Goal: Information Seeking & Learning: Learn about a topic

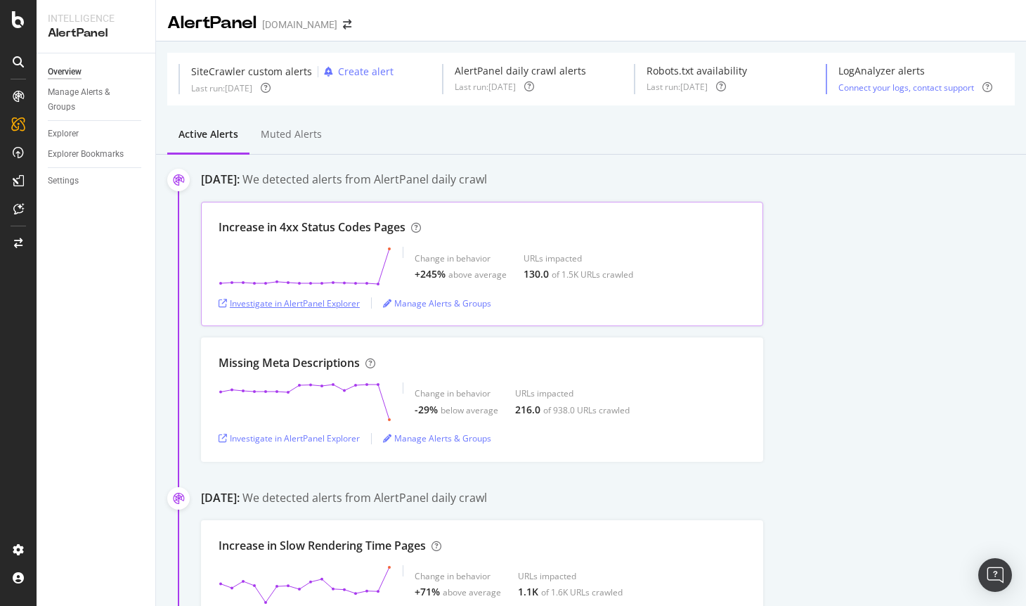
click at [263, 300] on div "Investigate in AlertPanel Explorer" at bounding box center [289, 303] width 141 height 12
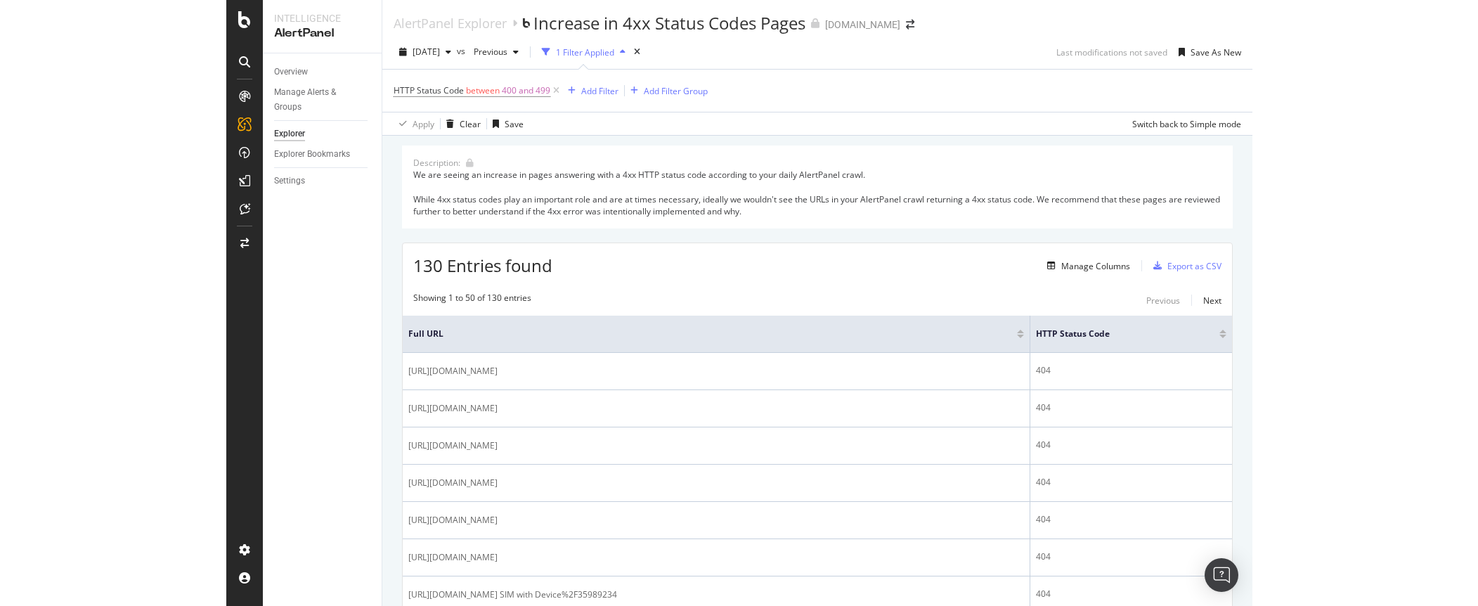
scroll to position [70, 0]
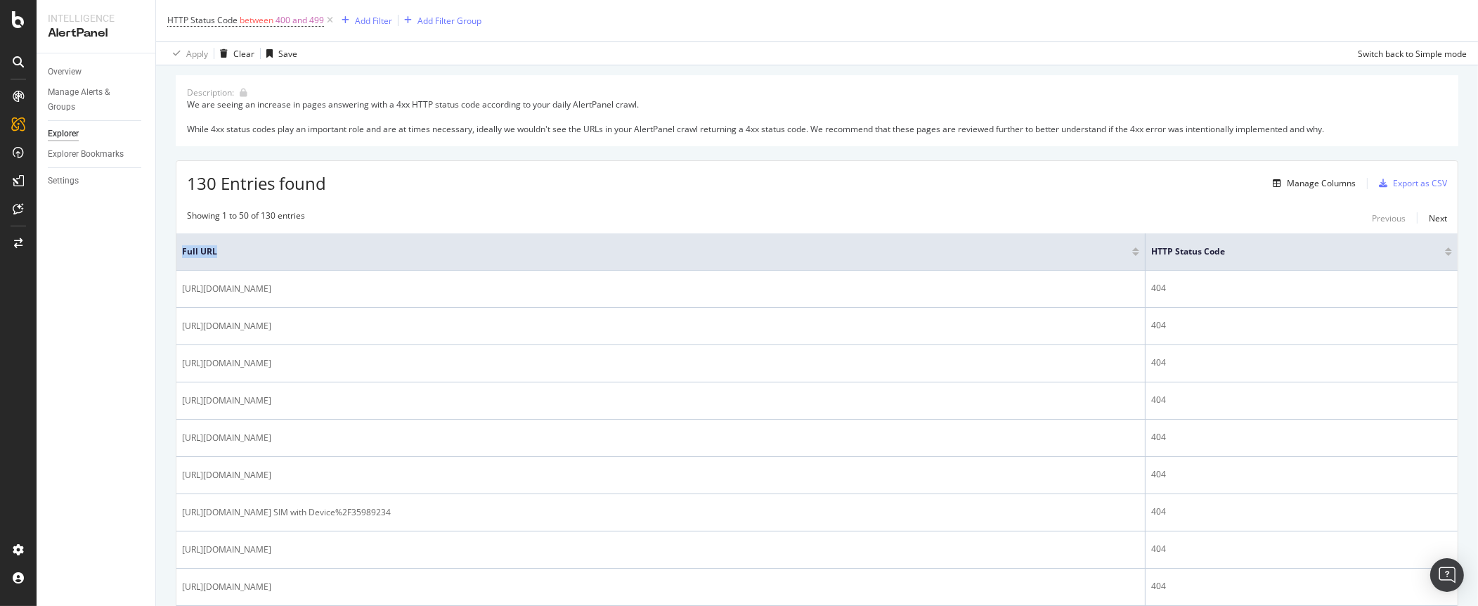
drag, startPoint x: 1138, startPoint y: 240, endPoint x: 849, endPoint y: 230, distance: 289.0
click at [1025, 183] on div "Manage Columns" at bounding box center [1321, 183] width 69 height 12
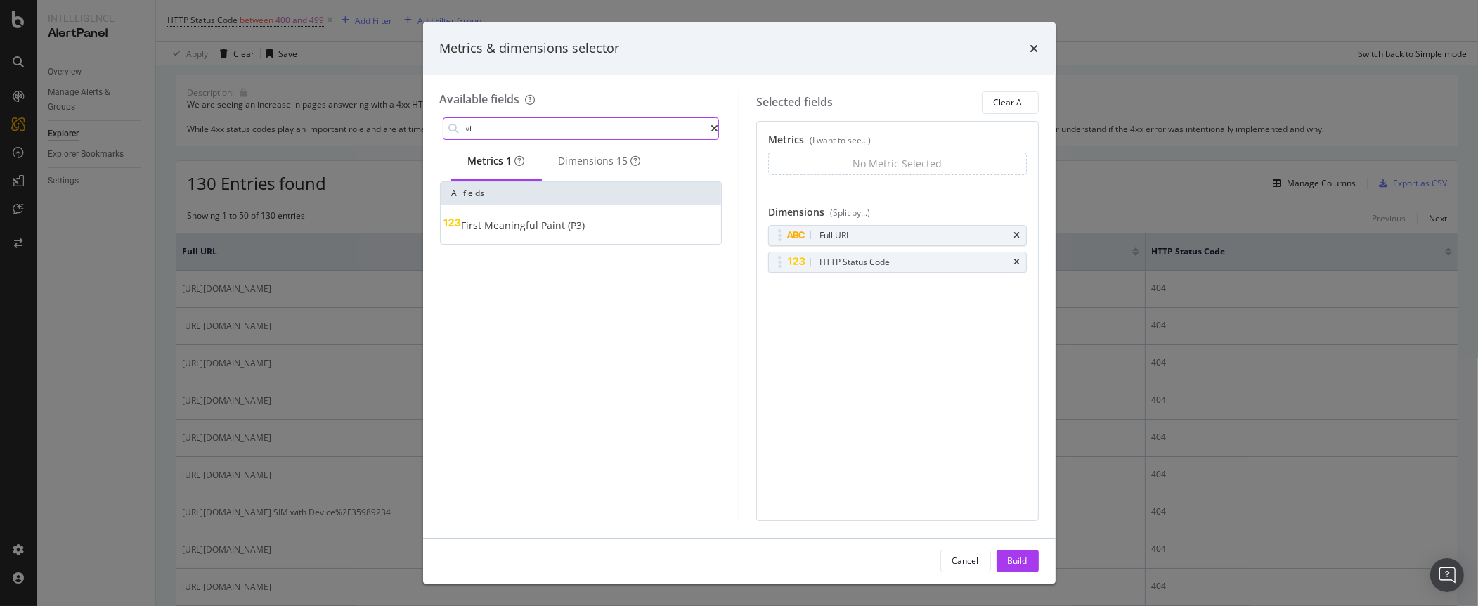
type input "v"
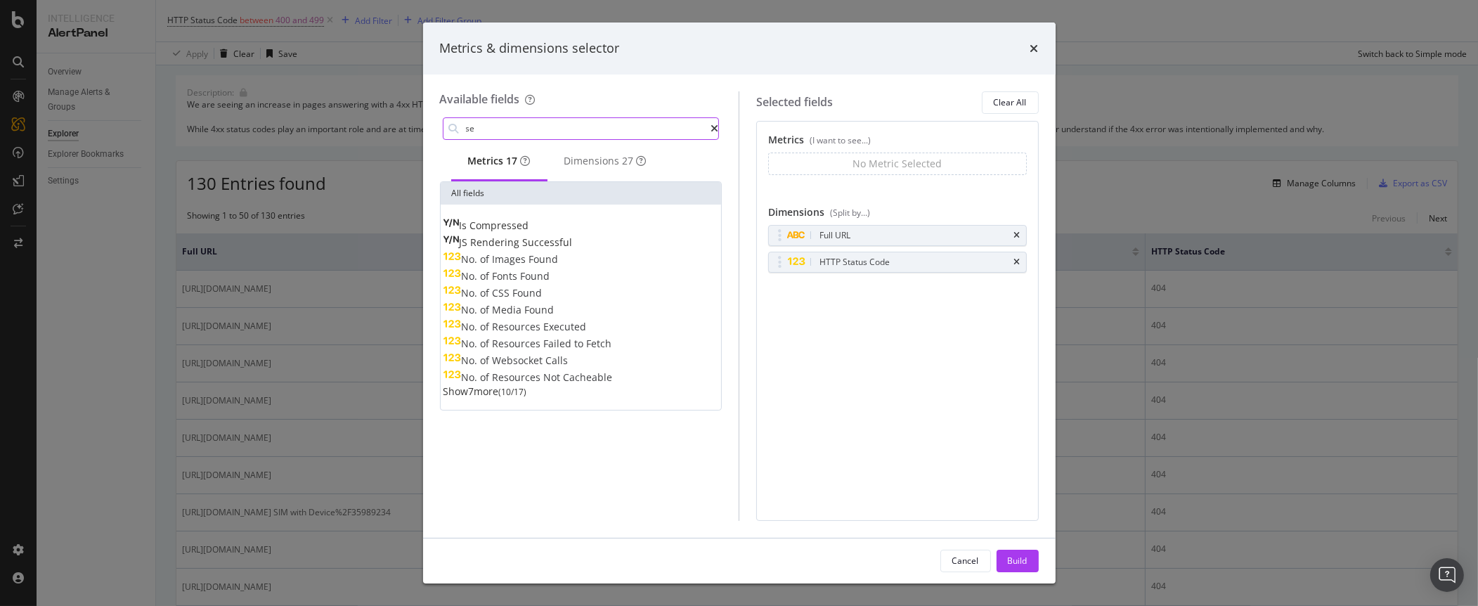
type input "s"
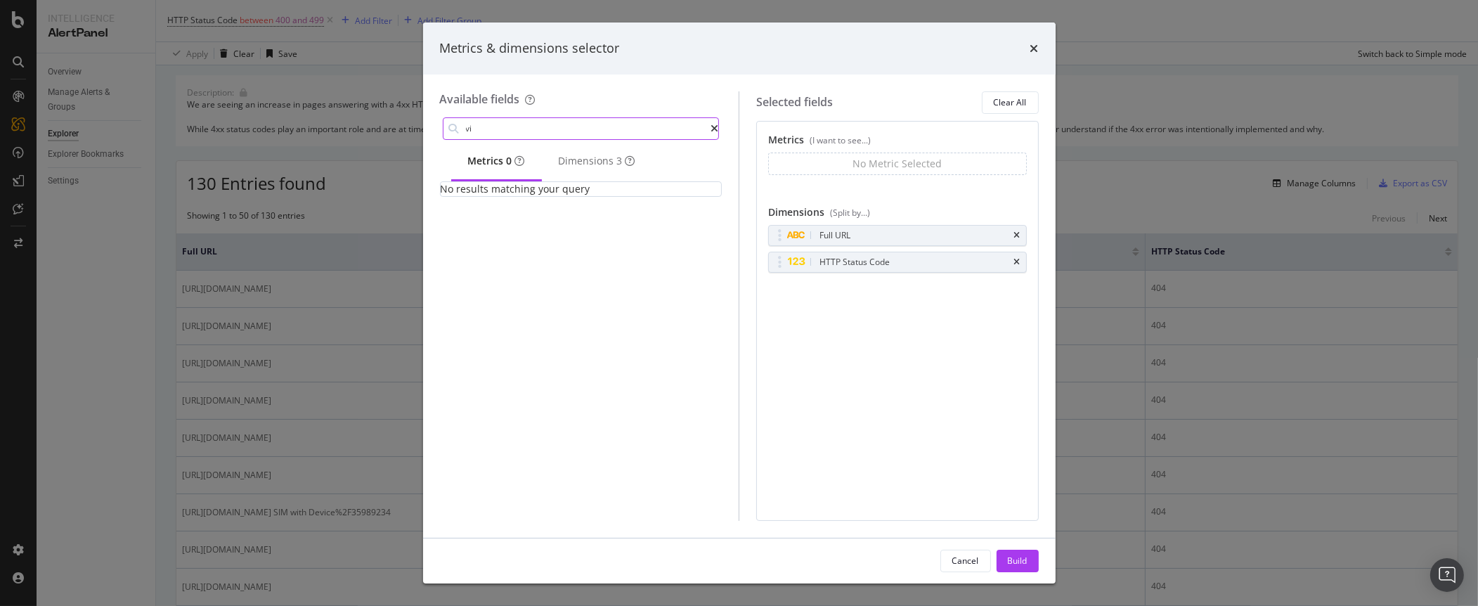
type input "v"
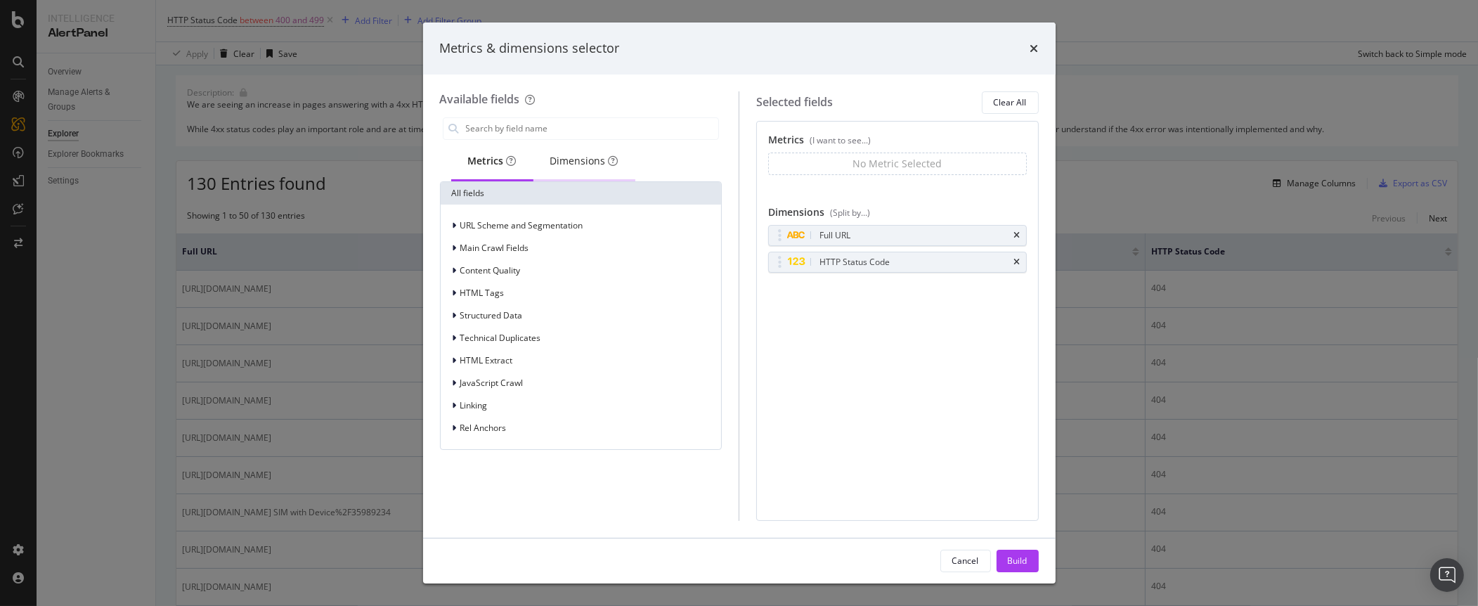
click at [578, 160] on div "Dimensions" at bounding box center [584, 161] width 68 height 14
click at [480, 161] on div "Metrics" at bounding box center [492, 161] width 48 height 14
click at [559, 123] on input "modal" at bounding box center [591, 128] width 254 height 21
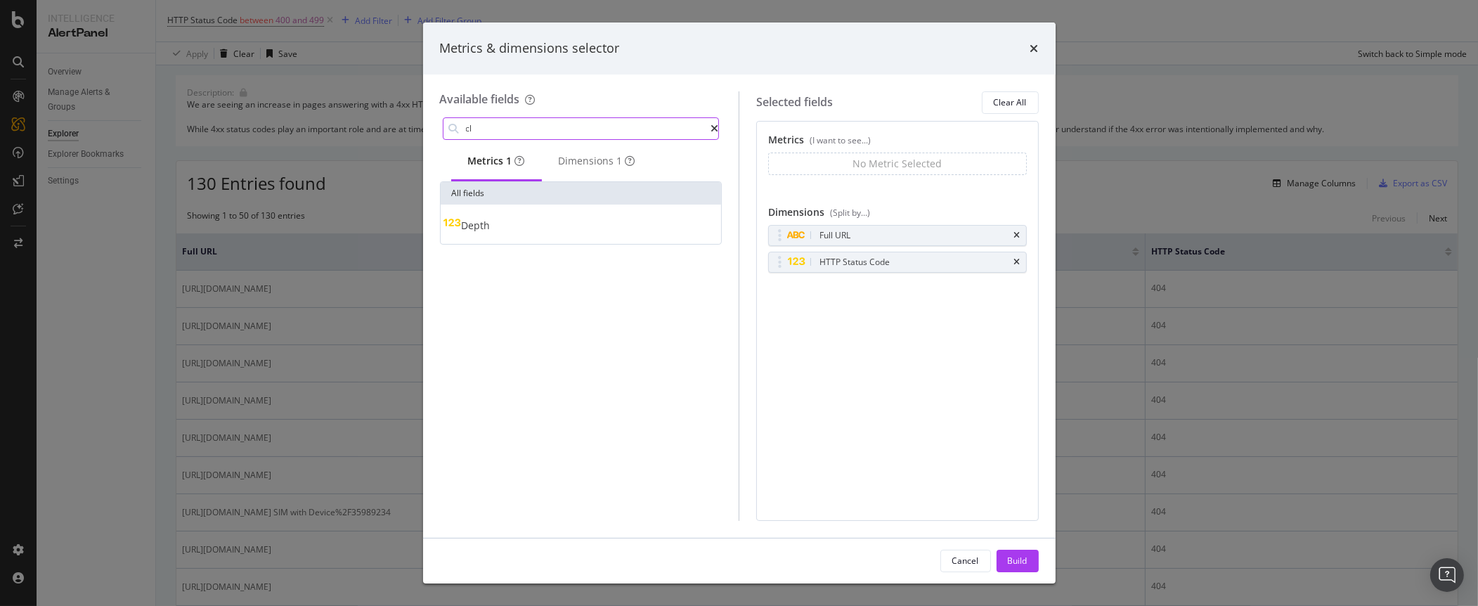
type input "c"
type input "i"
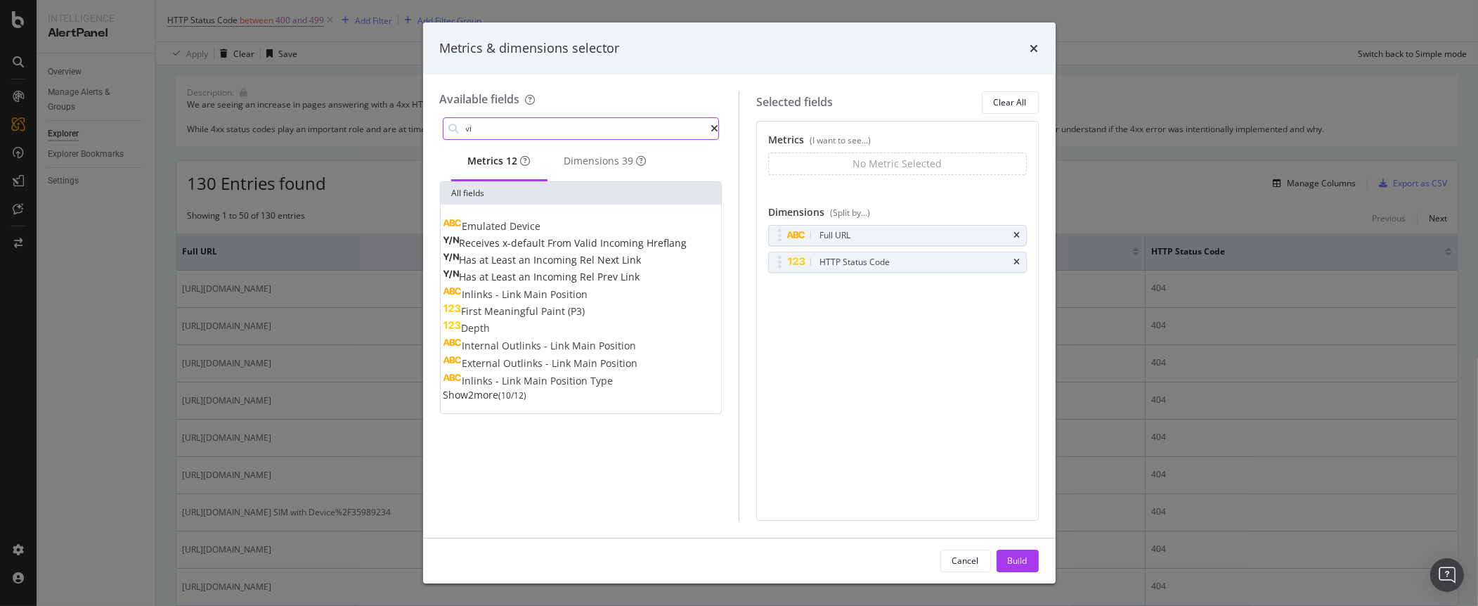
type input "v"
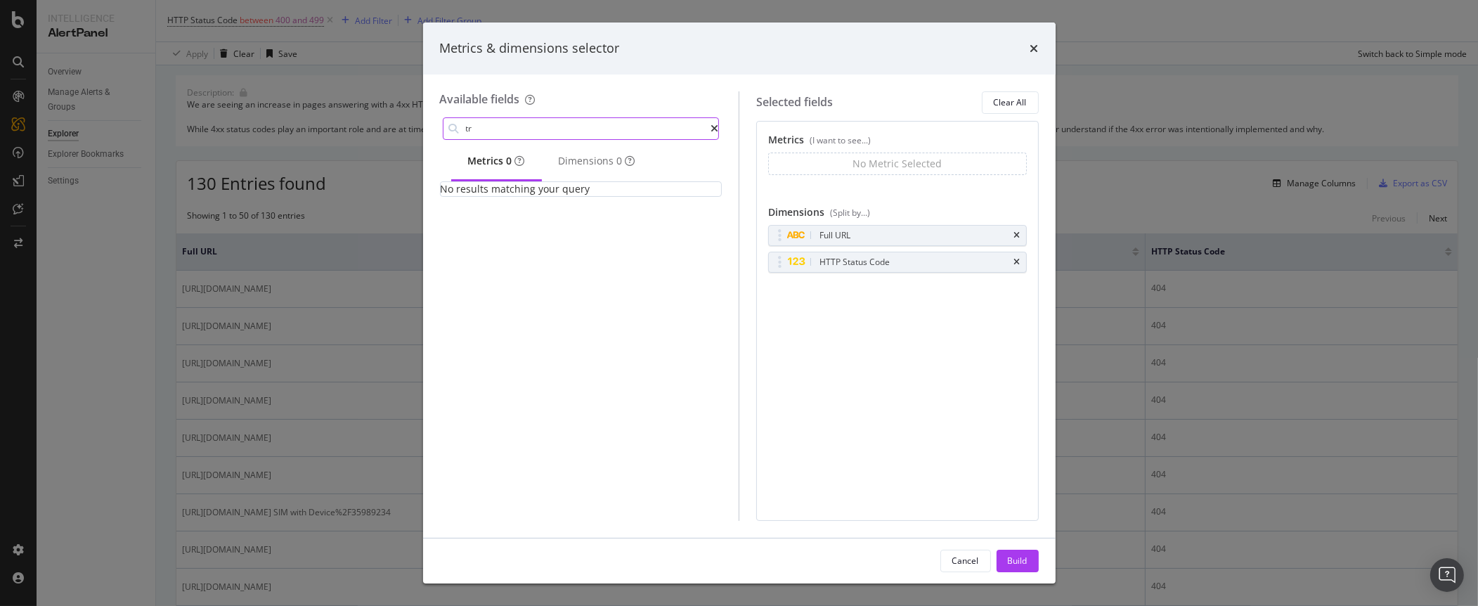
type input "t"
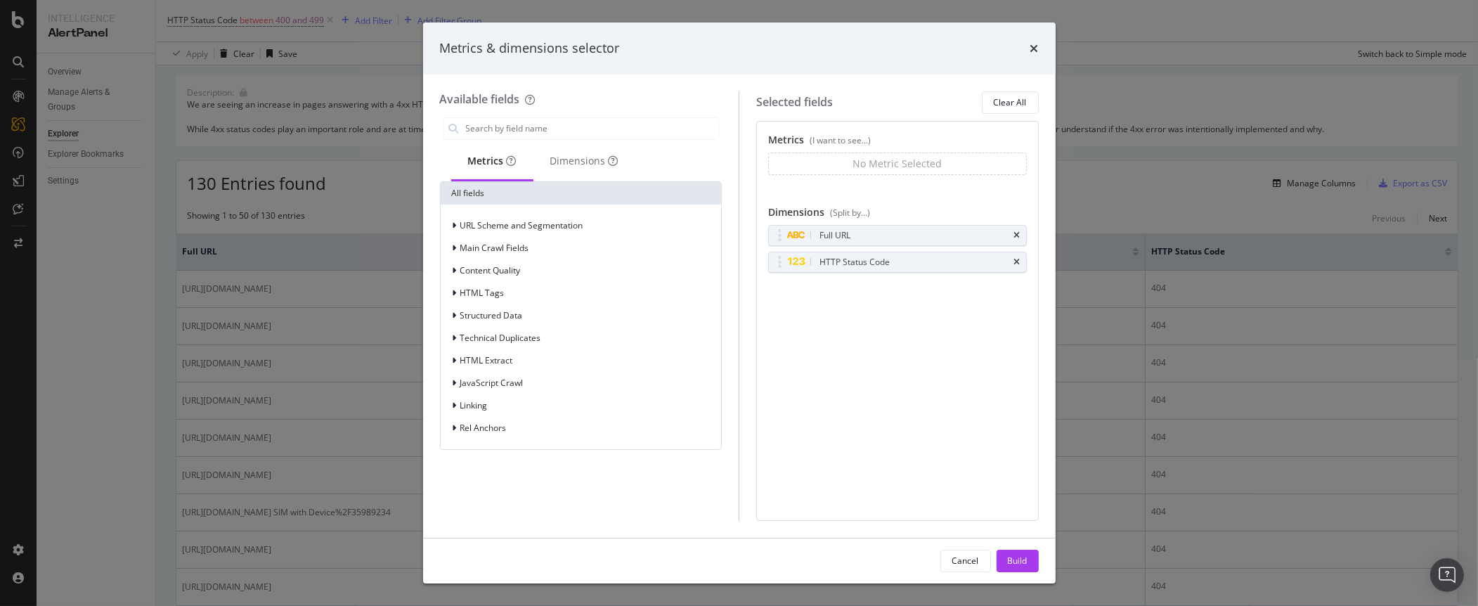
click at [843, 137] on div "(I want to see...)" at bounding box center [839, 140] width 61 height 12
click at [585, 159] on div "Dimensions" at bounding box center [584, 161] width 68 height 14
click at [975, 562] on div "Cancel" at bounding box center [965, 560] width 27 height 12
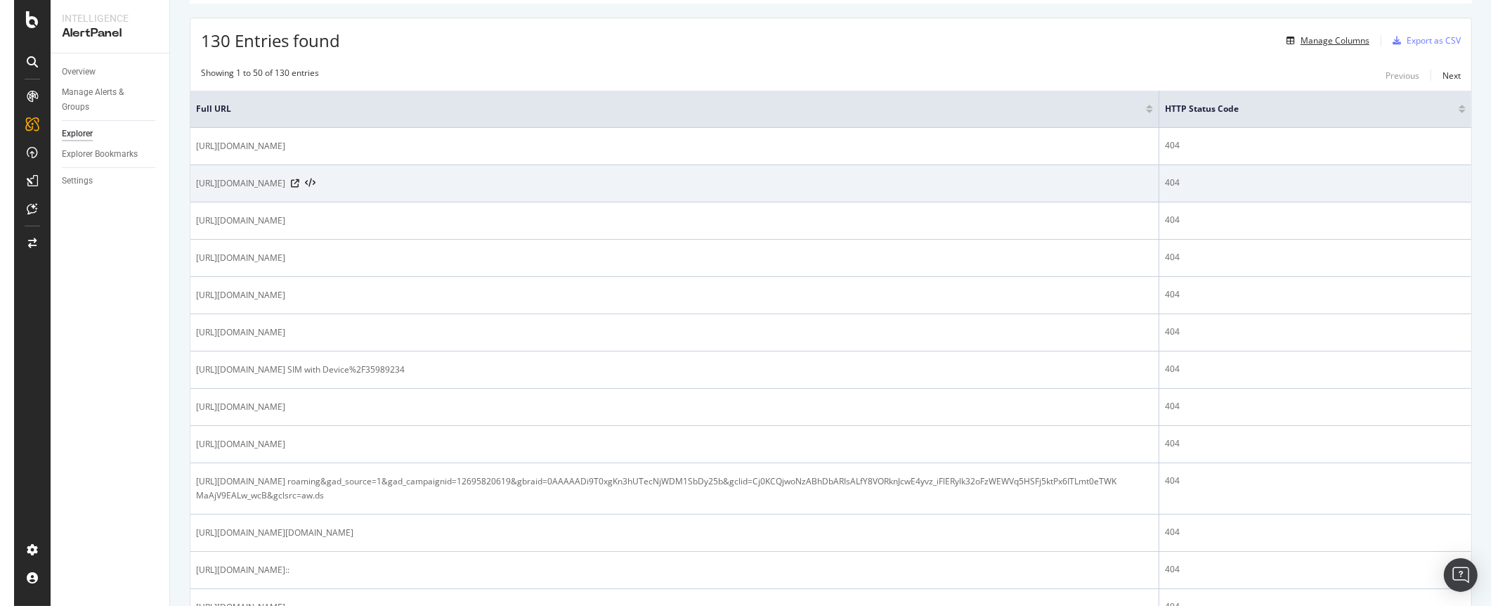
scroll to position [211, 0]
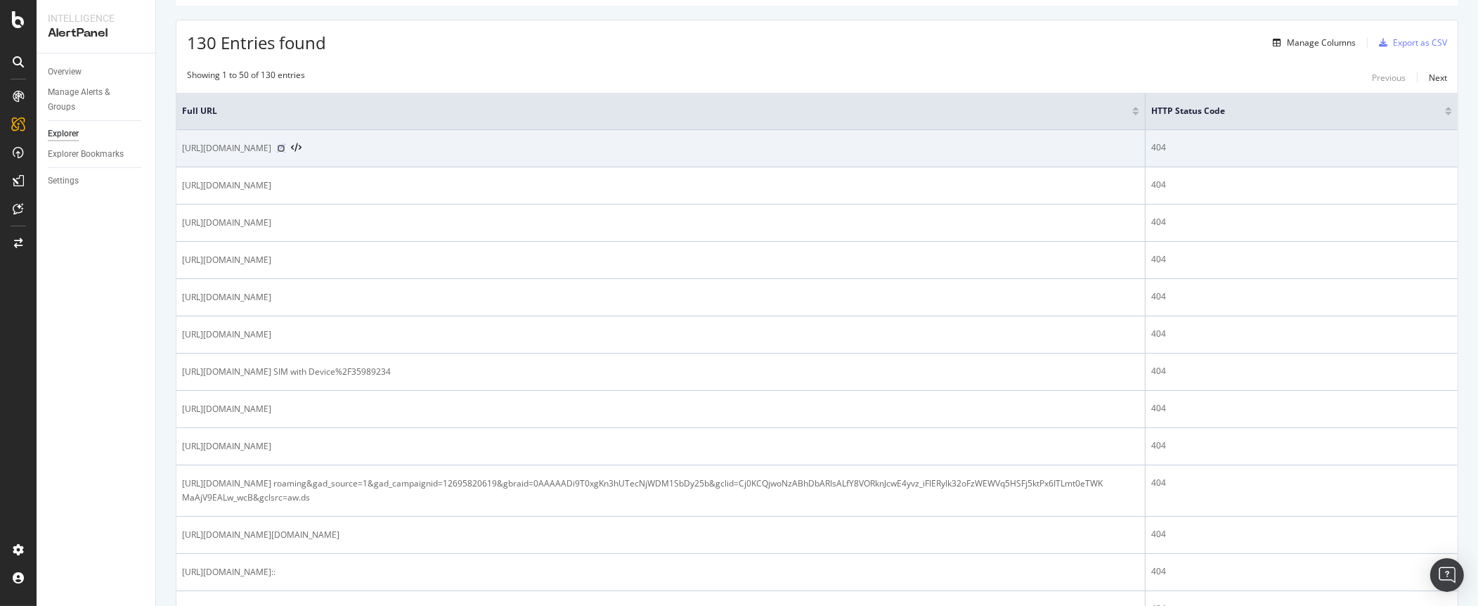
click at [285, 147] on icon at bounding box center [281, 148] width 8 height 8
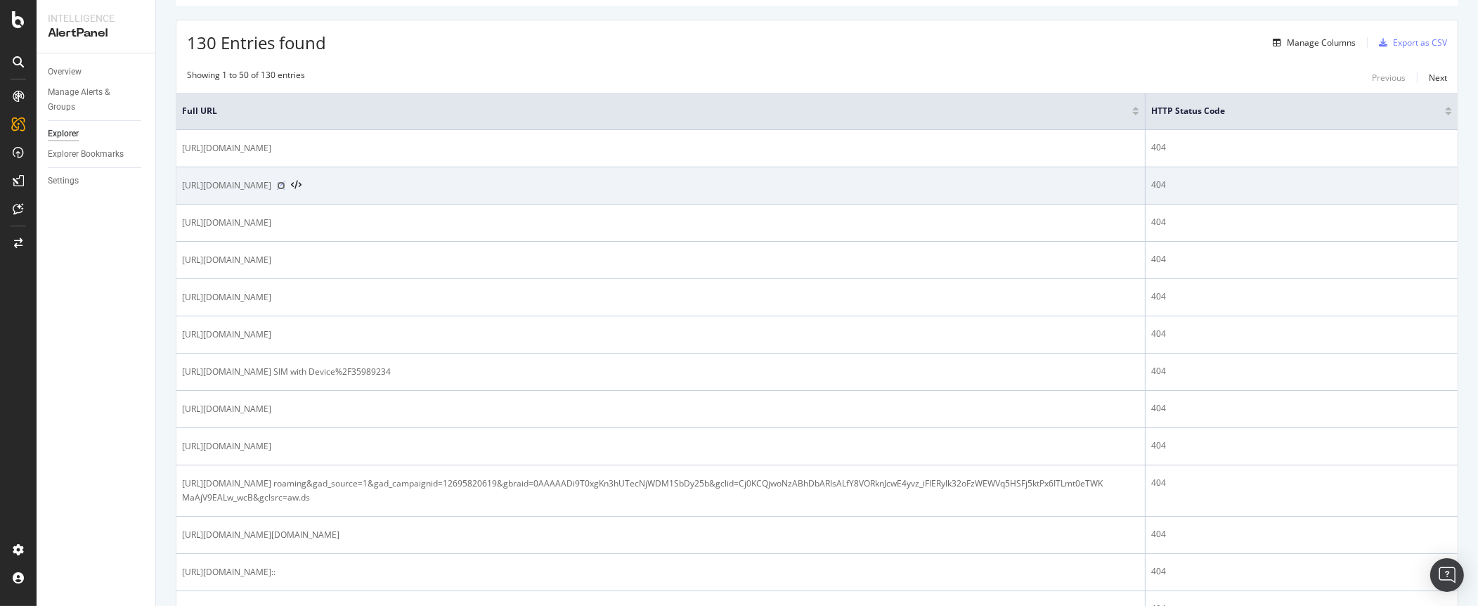
click at [285, 185] on icon at bounding box center [281, 185] width 8 height 8
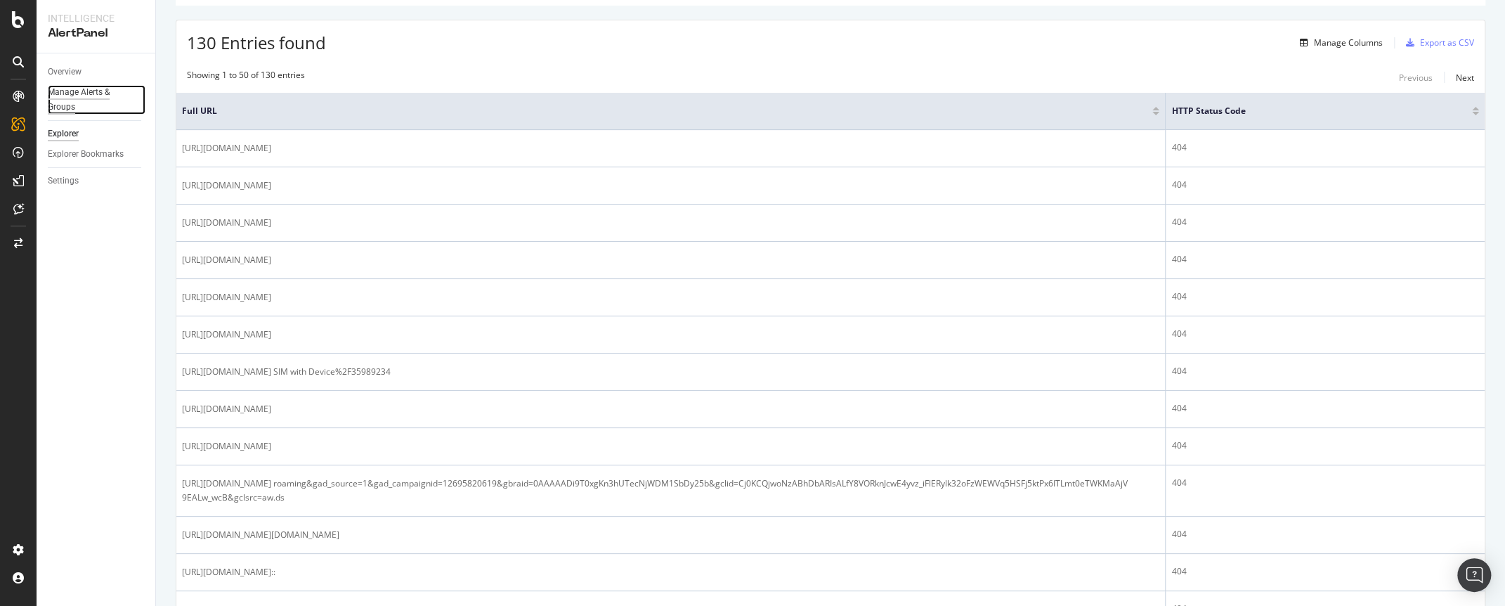
click at [60, 91] on div "Manage Alerts & Groups" at bounding box center [90, 100] width 84 height 30
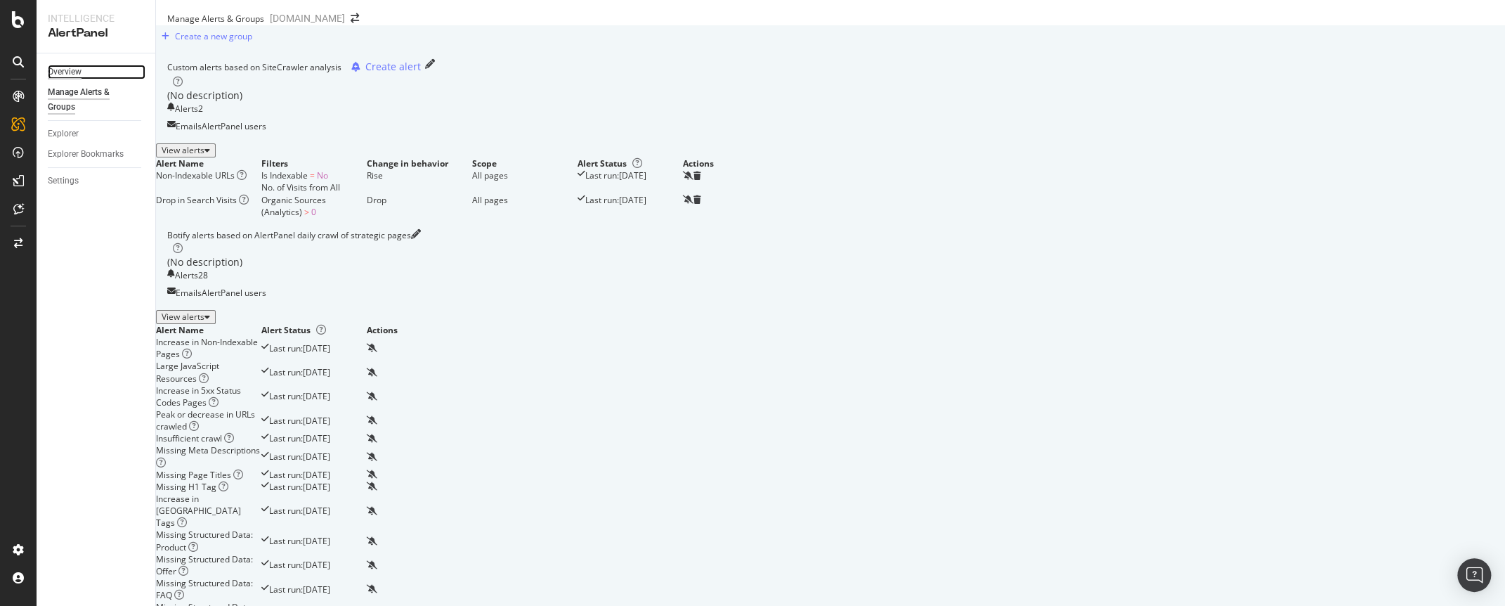
click at [60, 69] on div "Overview" at bounding box center [65, 72] width 34 height 15
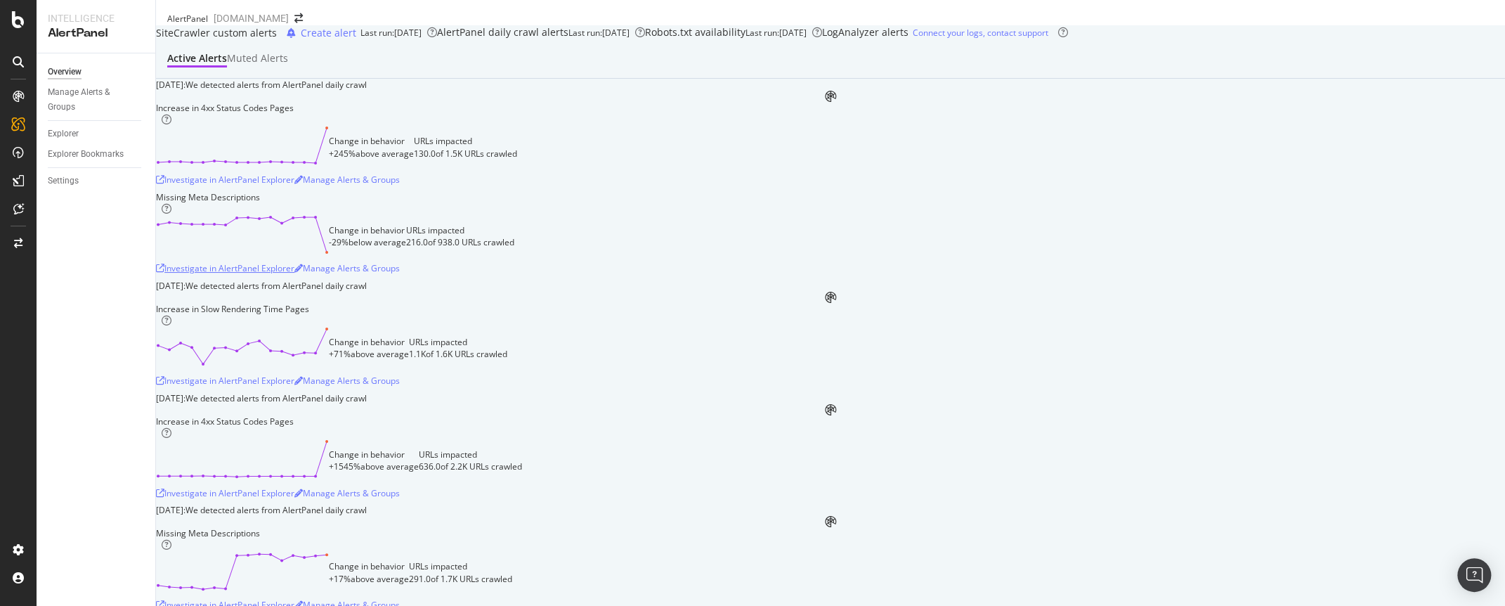
click at [294, 274] on div "Investigate in AlertPanel Explorer" at bounding box center [225, 268] width 138 height 12
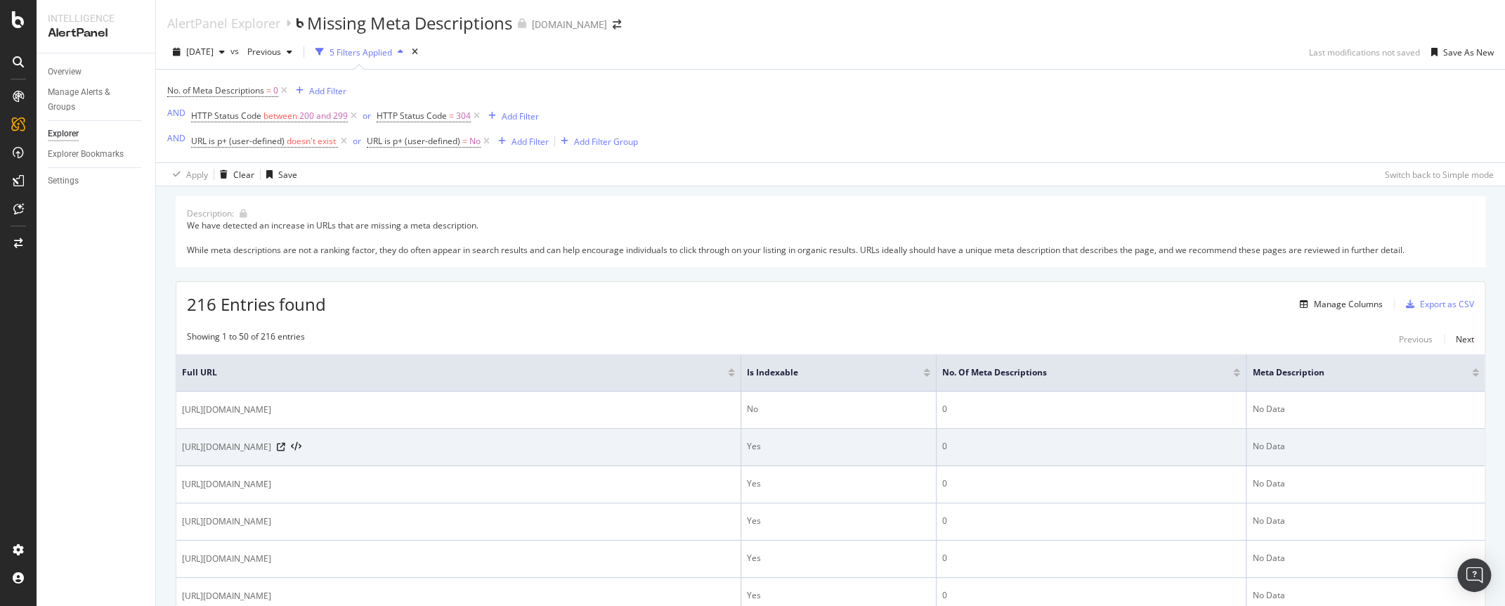
scroll to position [70, 0]
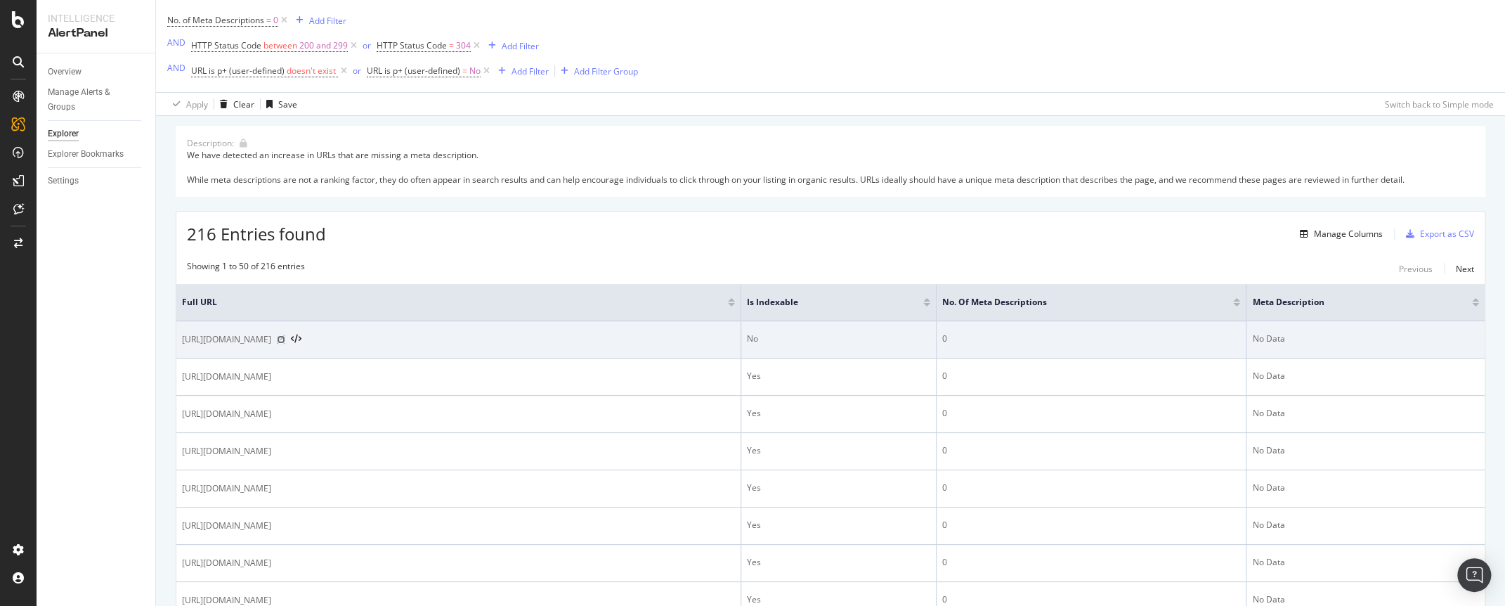
click at [285, 337] on icon at bounding box center [281, 339] width 8 height 8
